Goal: Task Accomplishment & Management: Manage account settings

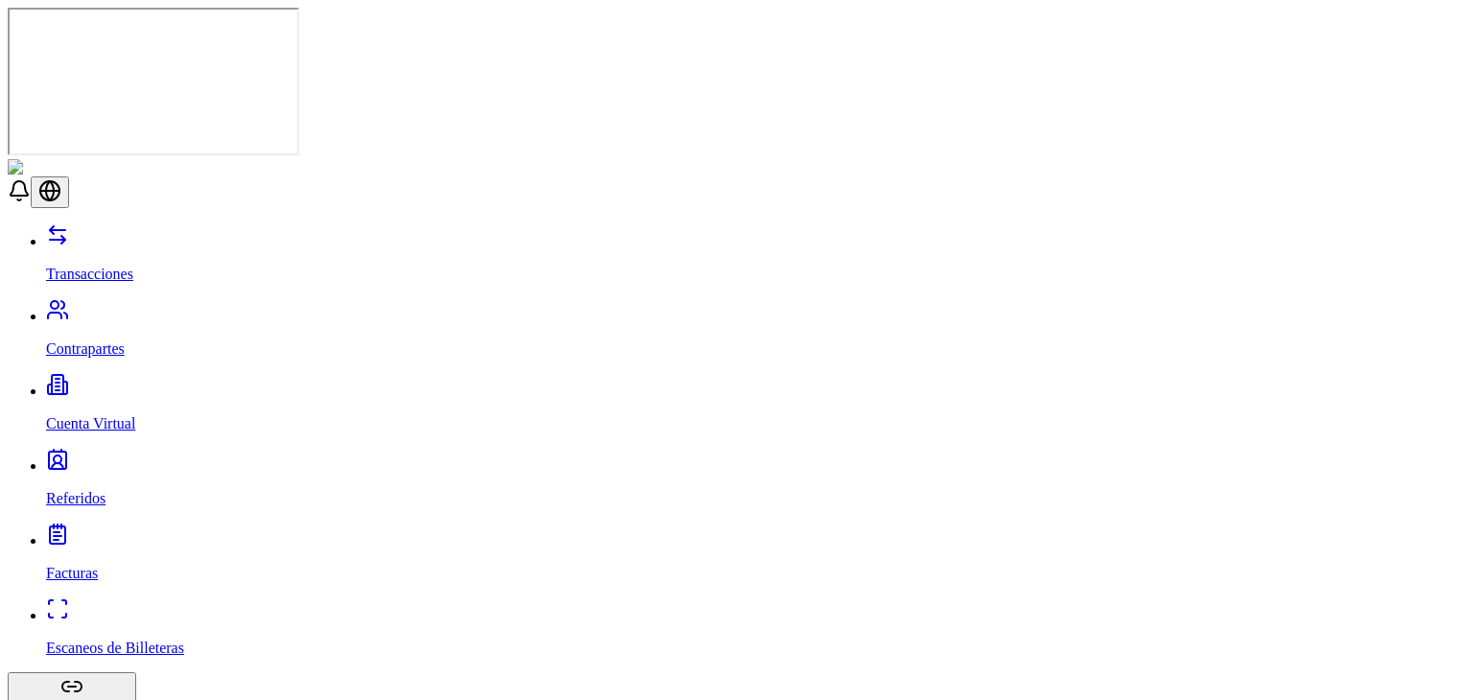
drag, startPoint x: 0, startPoint y: 0, endPoint x: 717, endPoint y: 376, distance: 810.0
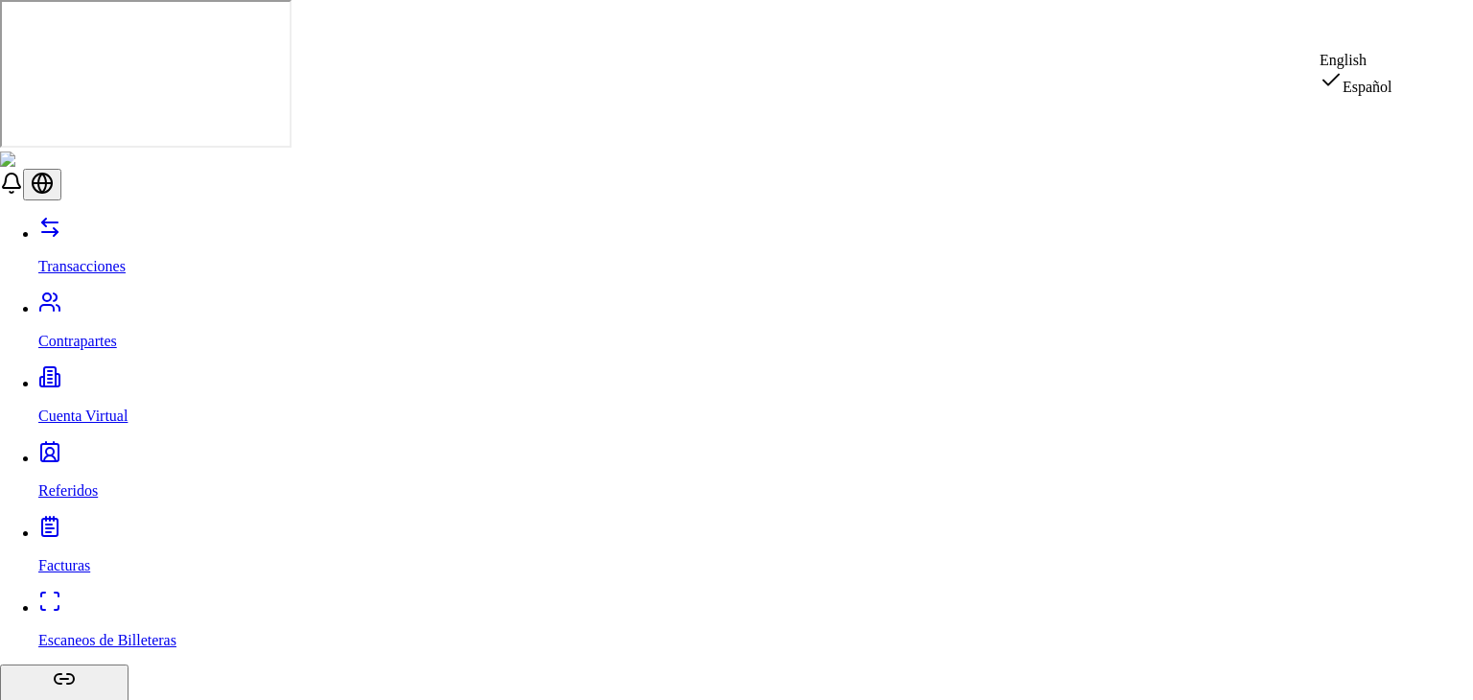
click at [1354, 69] on div "English" at bounding box center [1356, 60] width 73 height 17
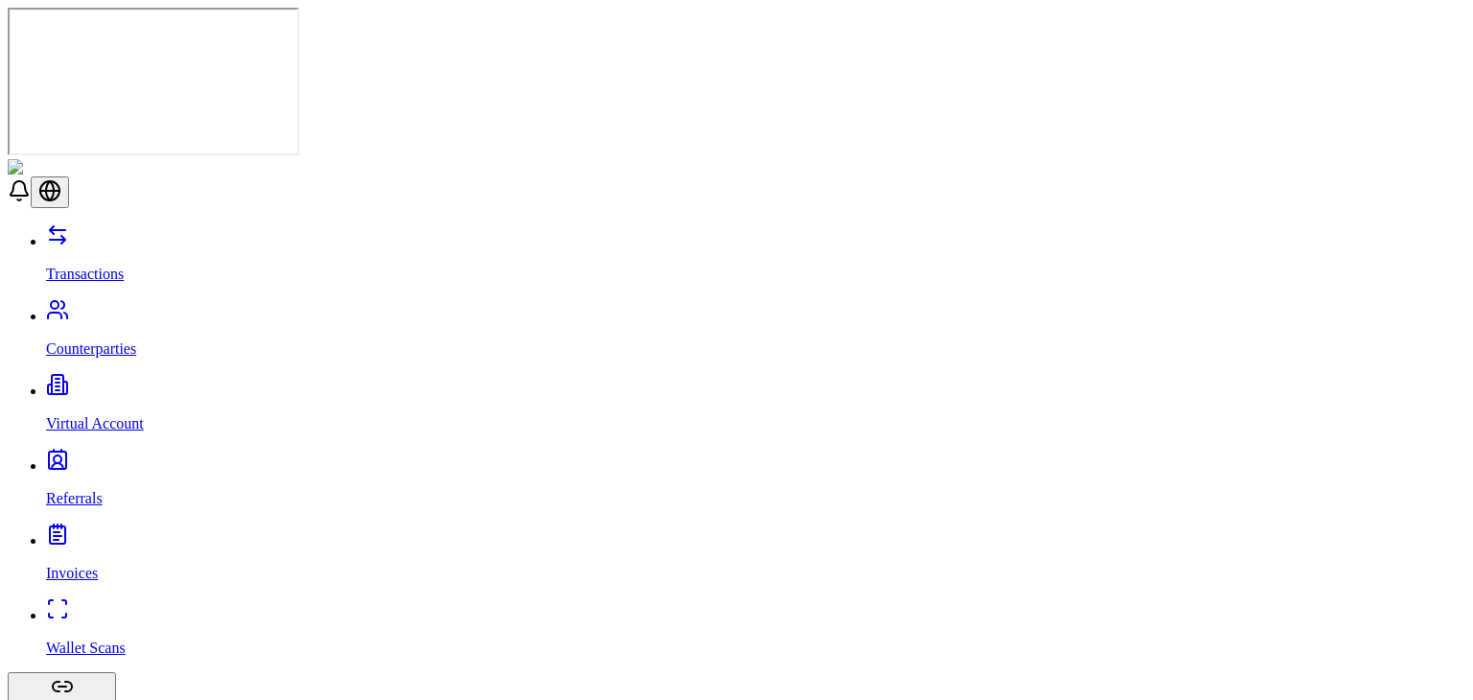
click at [127, 340] on p "Counterparties" at bounding box center [755, 348] width 1419 height 17
click at [84, 490] on p "Referrals" at bounding box center [755, 498] width 1419 height 17
click at [115, 340] on p "Counterparties" at bounding box center [755, 348] width 1419 height 17
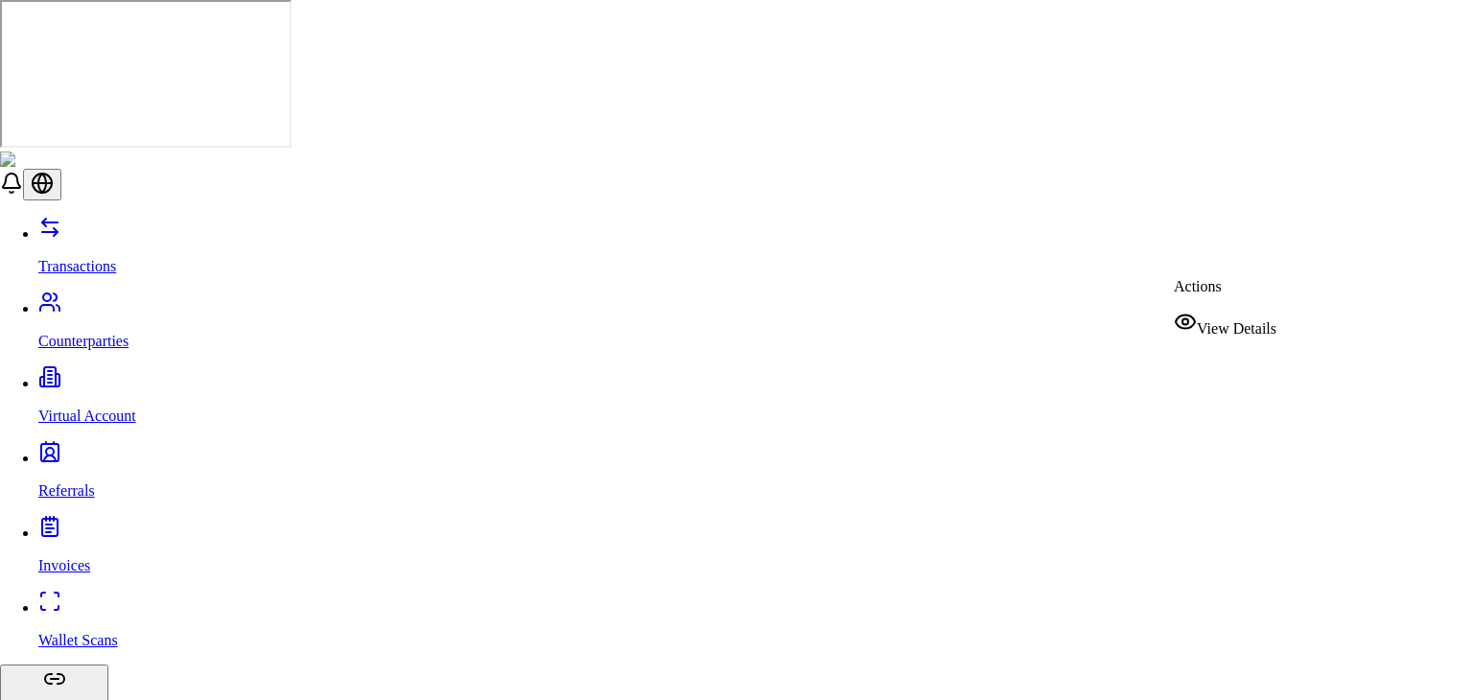
click at [1235, 327] on span "View Details" at bounding box center [1237, 328] width 80 height 16
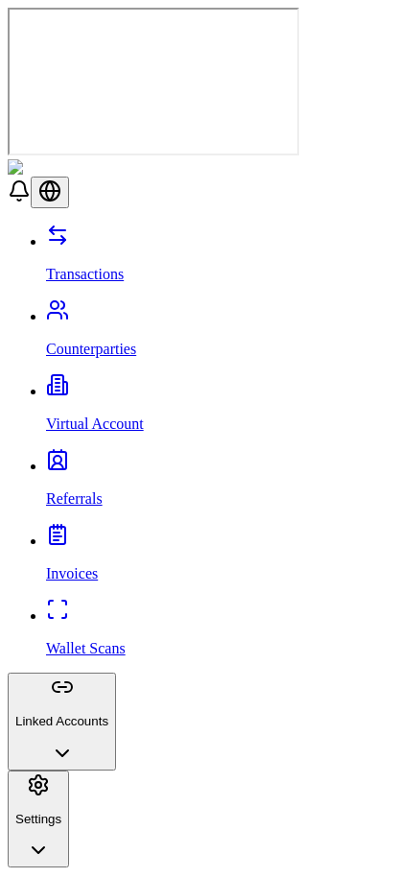
scroll to position [77, 0]
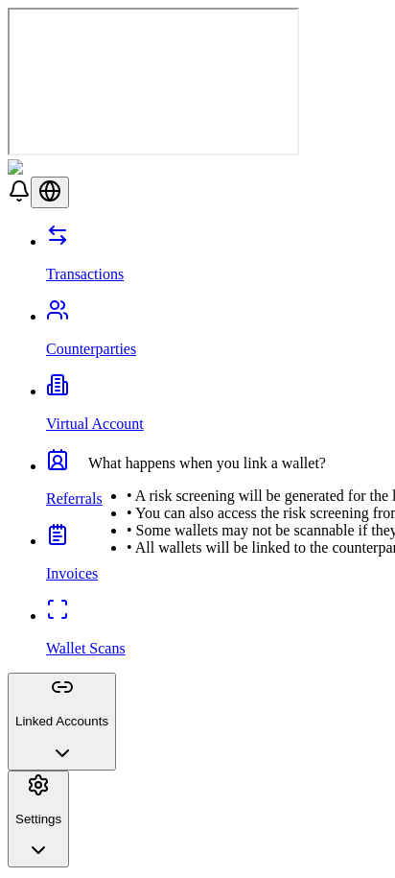
scroll to position [0, 0]
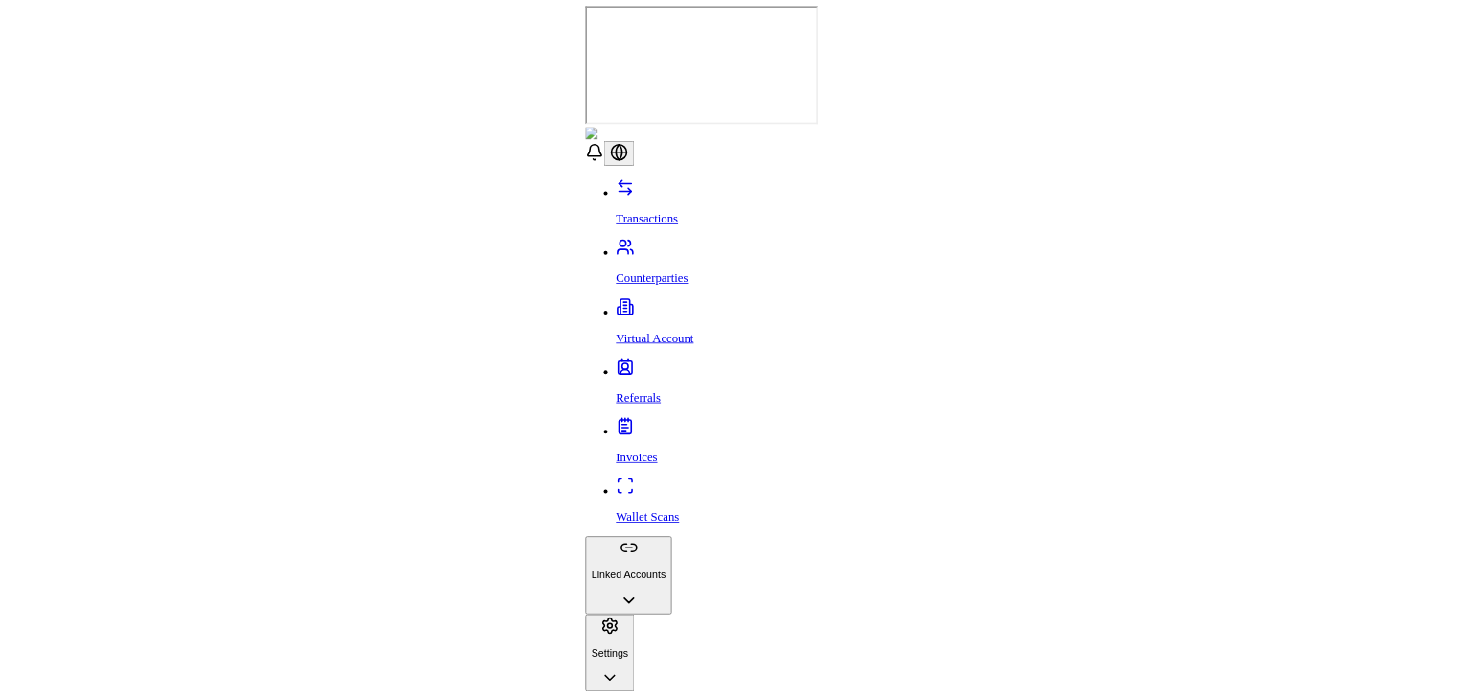
scroll to position [422, 0]
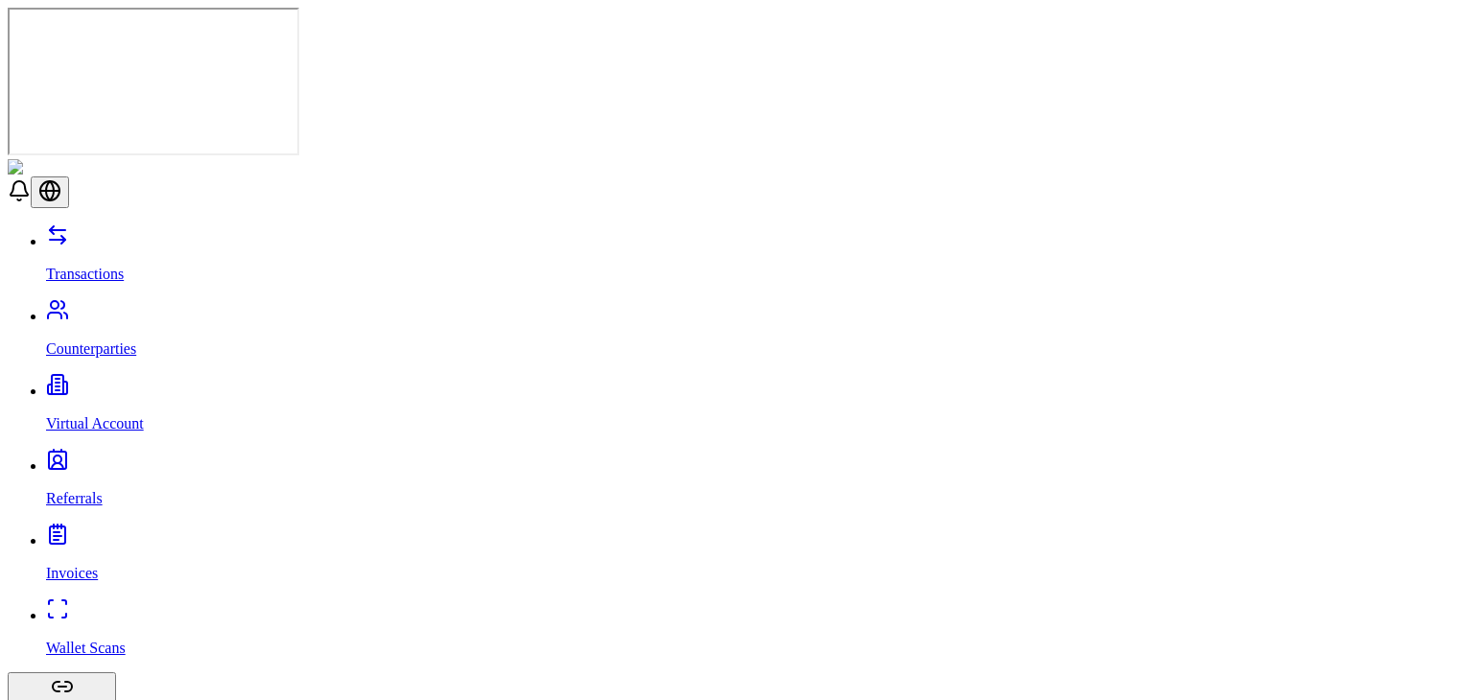
scroll to position [90, 0]
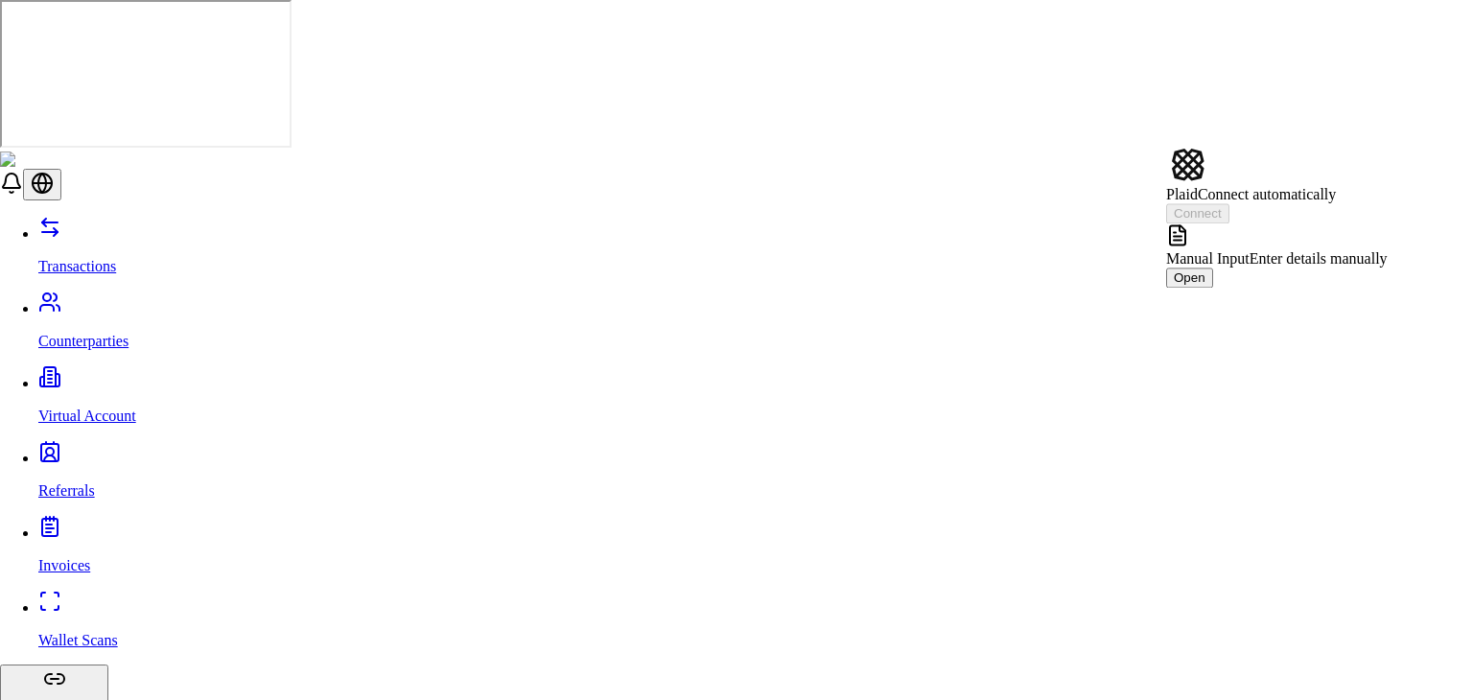
click at [1250, 250] on span "Manual Input" at bounding box center [1207, 258] width 83 height 16
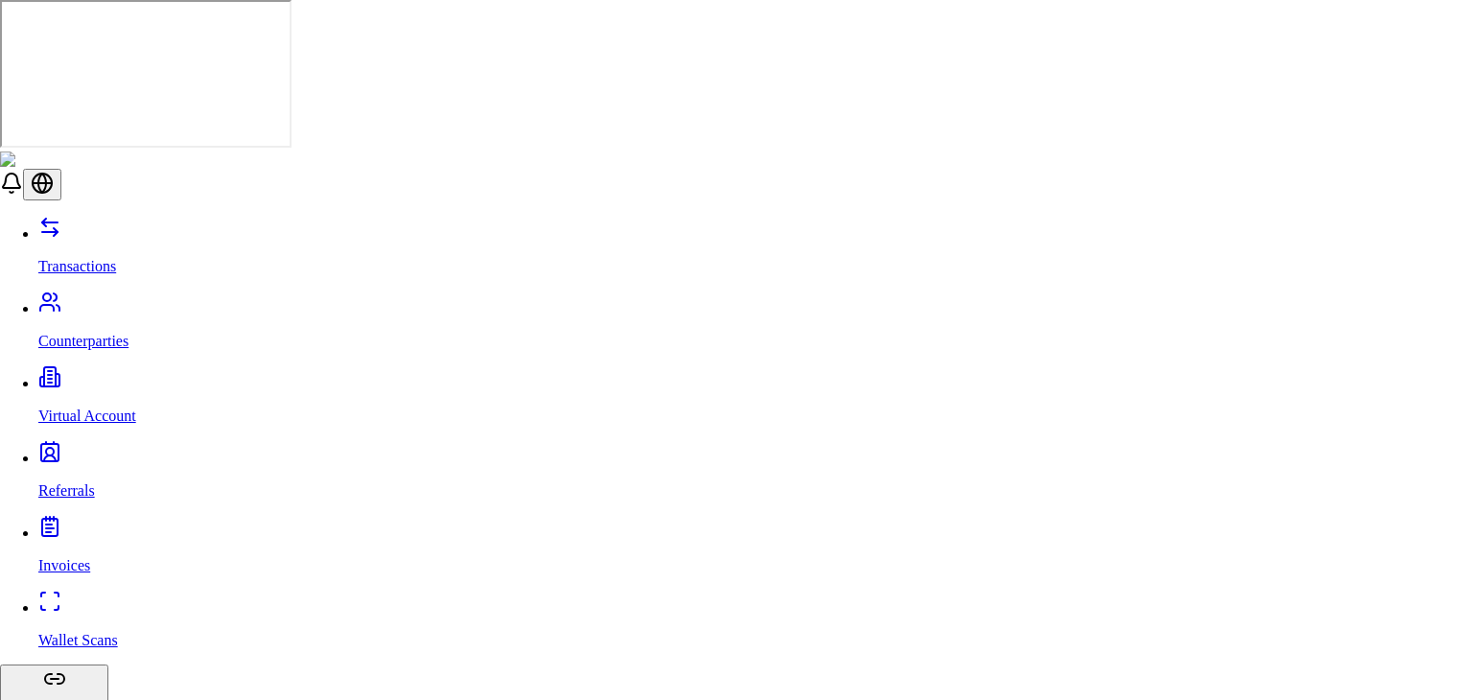
scroll to position [765, 0]
